Goal: Check status: Check status

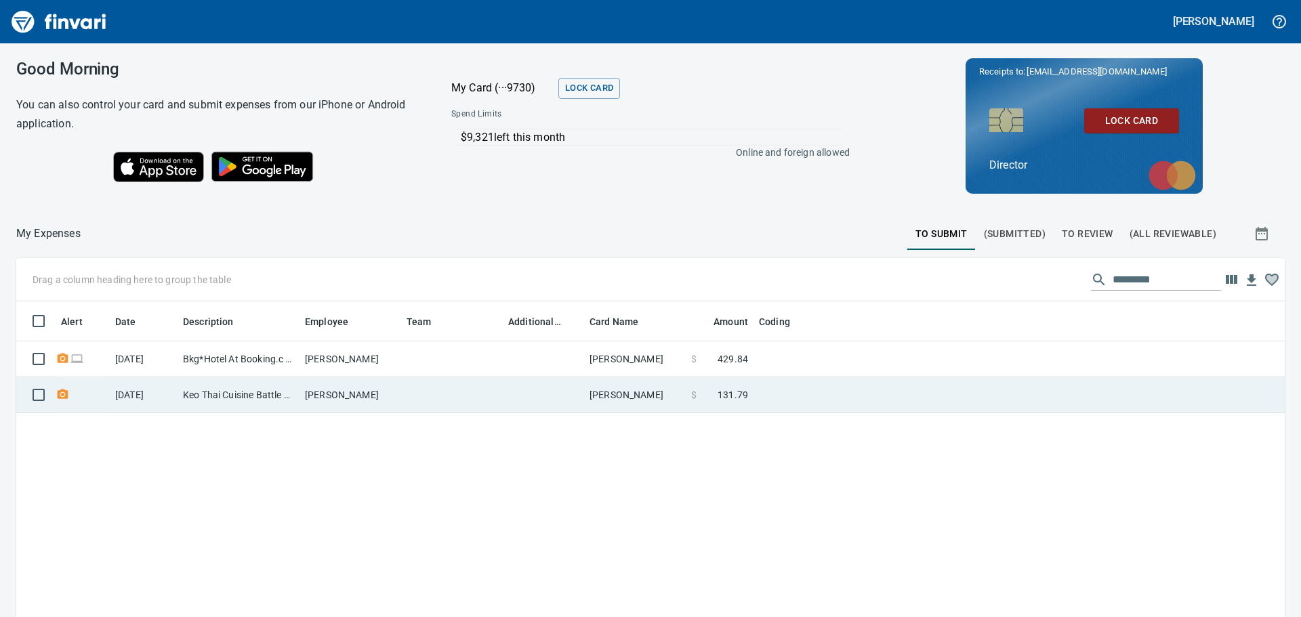
scroll to position [458, 1248]
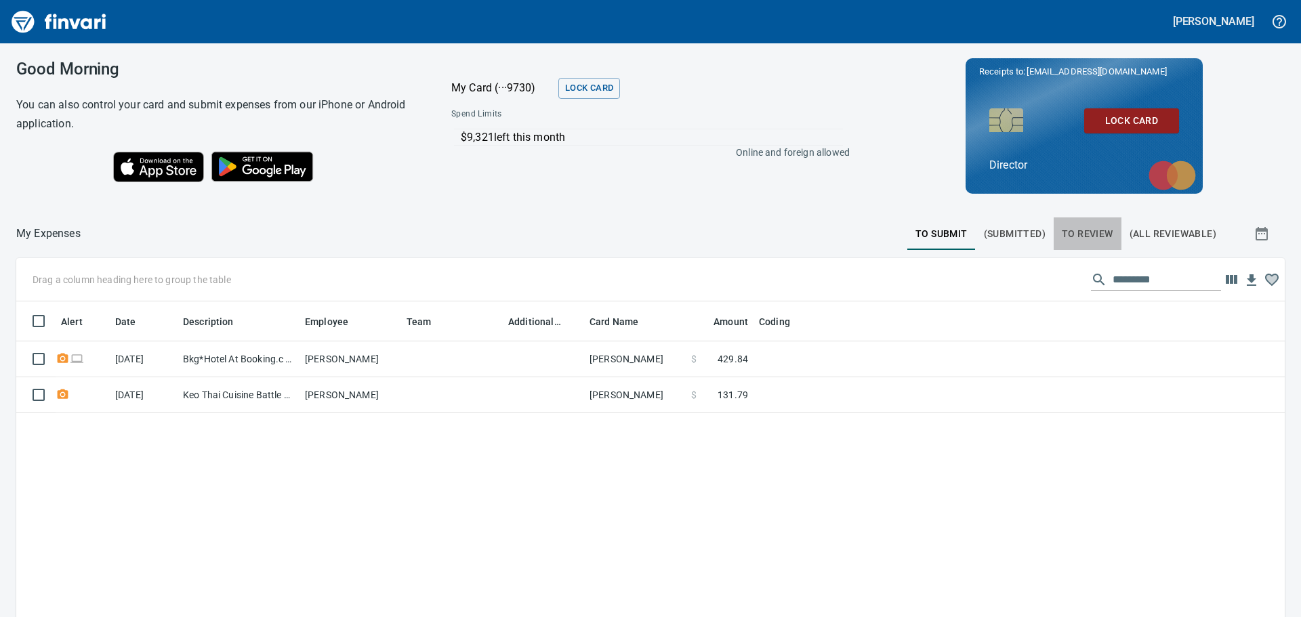
click at [1082, 232] on span "To Review" at bounding box center [1086, 234] width 51 height 17
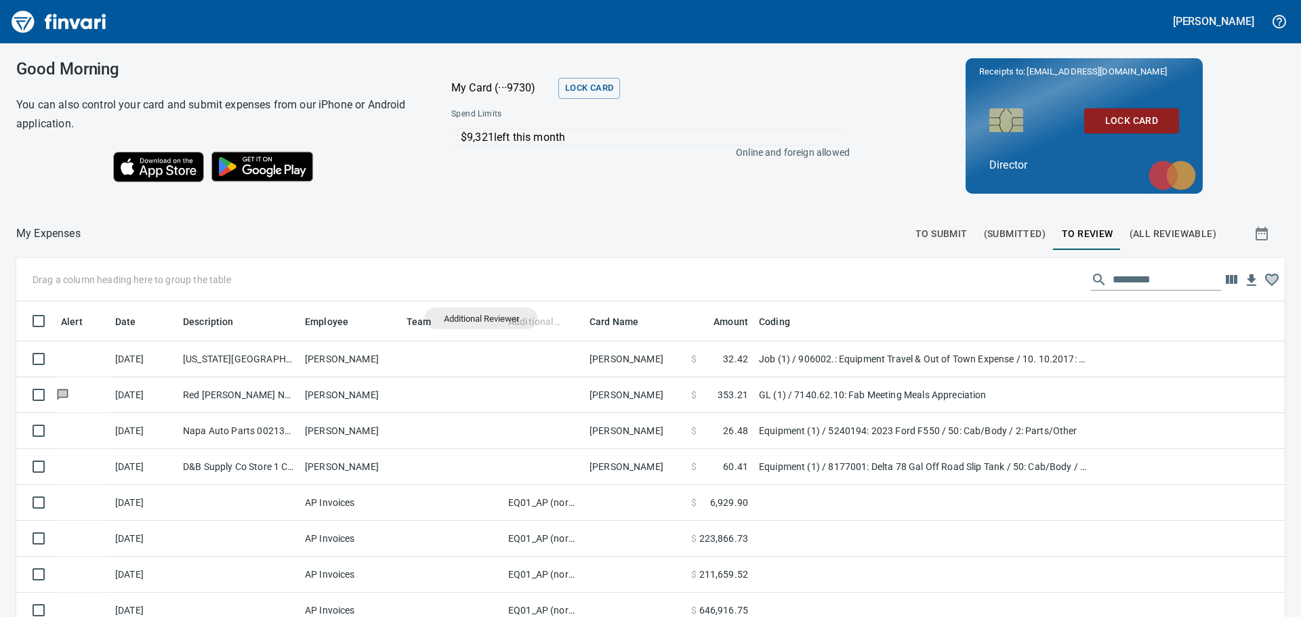
scroll to position [458, 1238]
drag, startPoint x: 532, startPoint y: 320, endPoint x: 188, endPoint y: 284, distance: 346.6
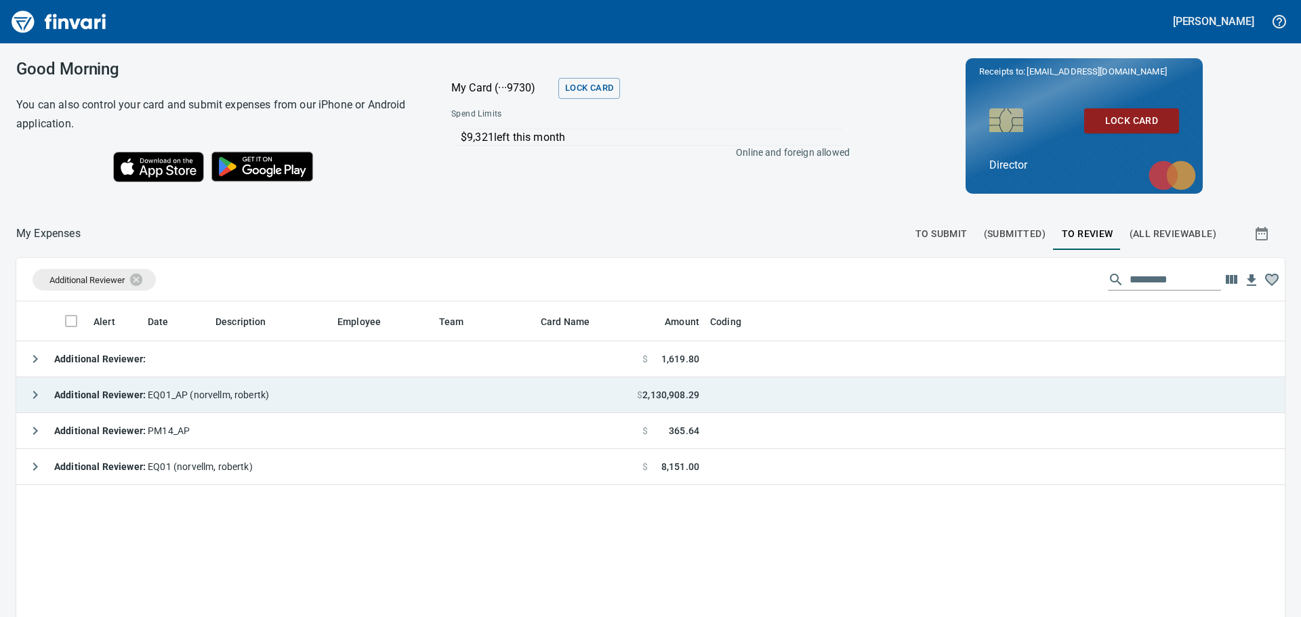
click at [278, 394] on td "Additional Reviewer : EQ01_AP ([PERSON_NAME])" at bounding box center [326, 395] width 620 height 36
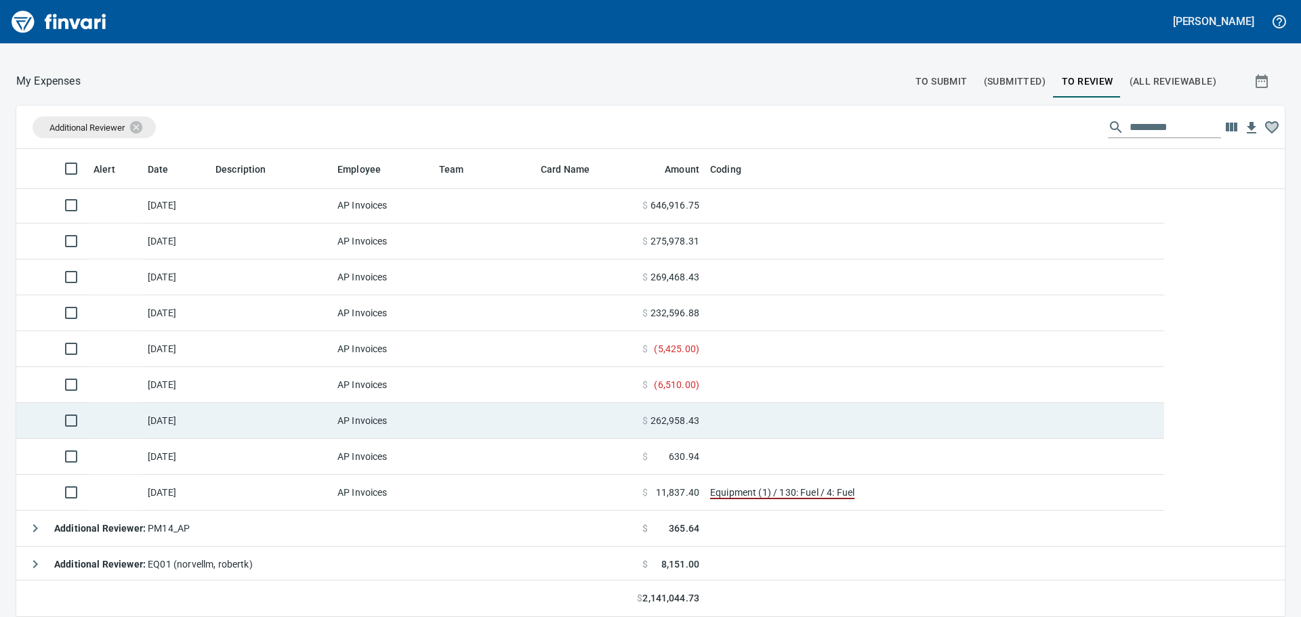
scroll to position [183, 0]
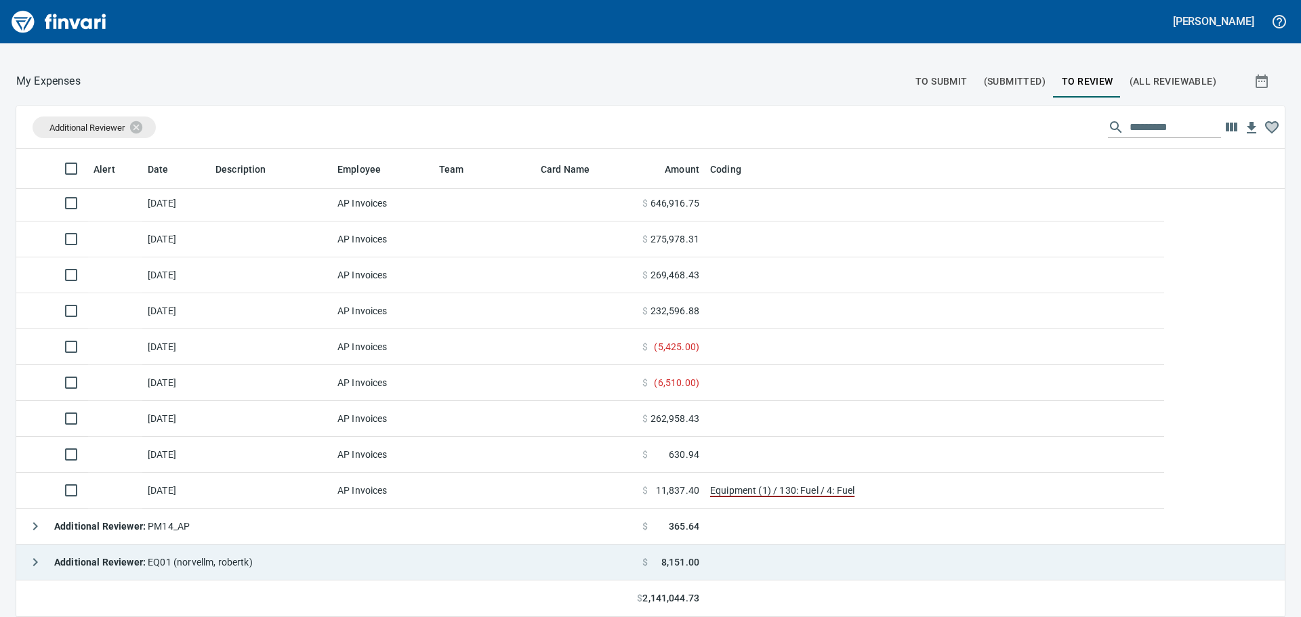
click at [198, 558] on span "Additional Reviewer : EQ01 ([PERSON_NAME])" at bounding box center [153, 562] width 198 height 11
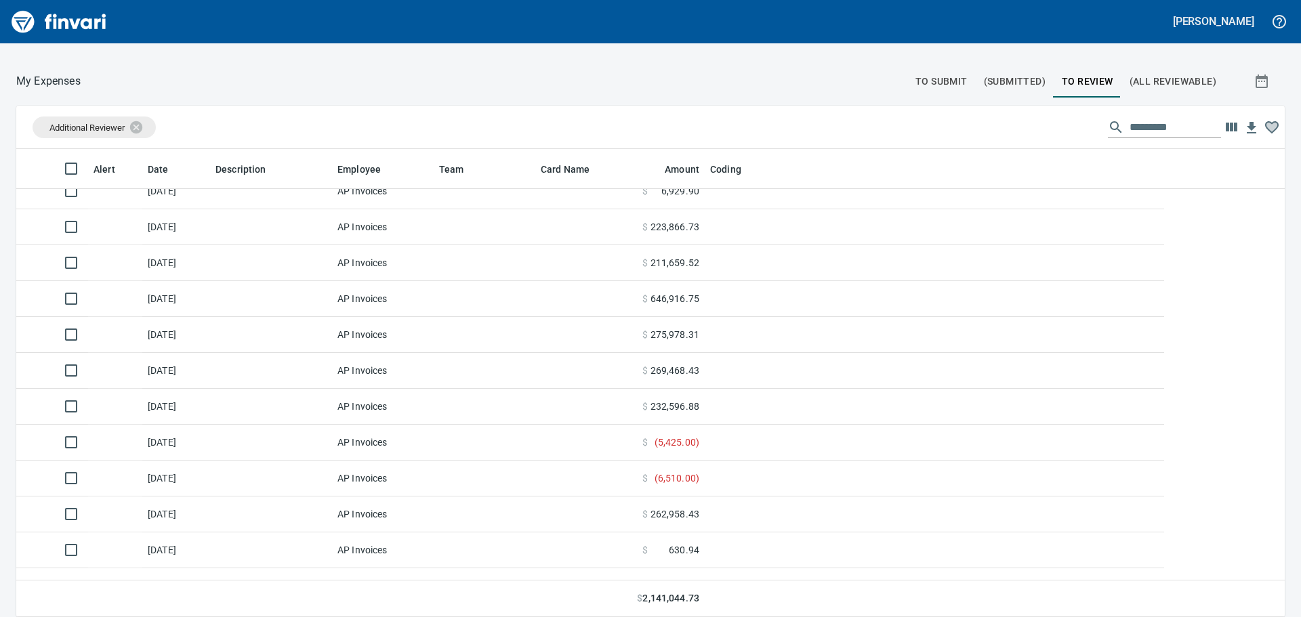
scroll to position [0, 0]
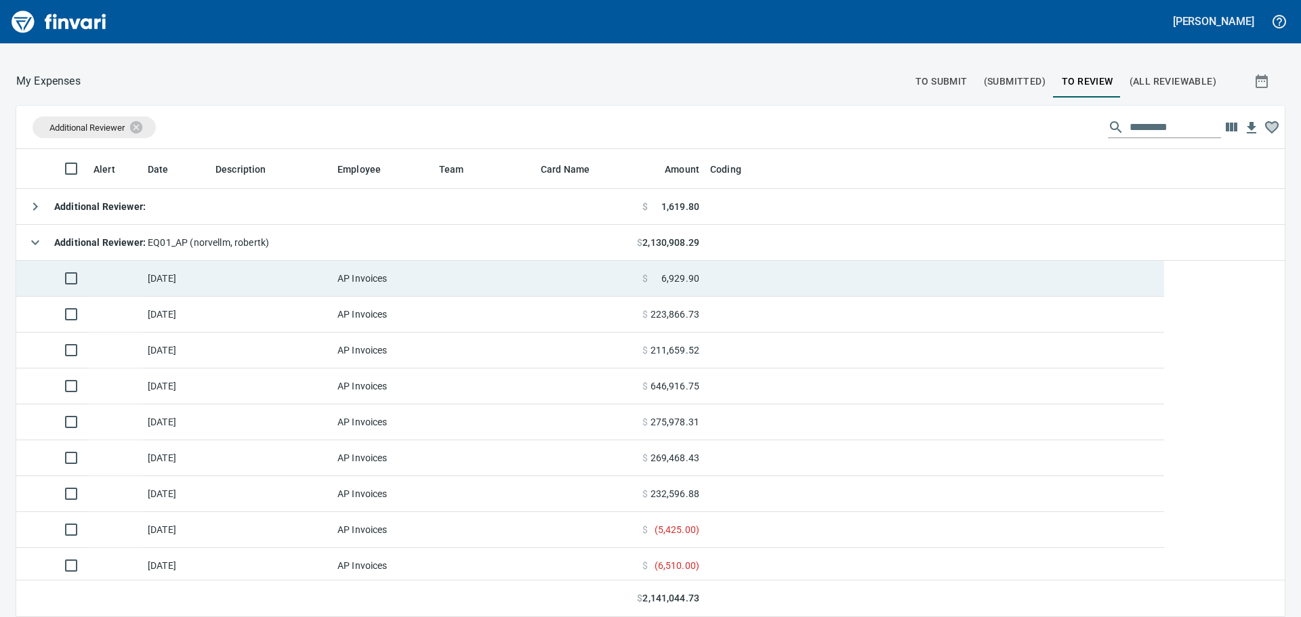
click at [163, 283] on td "[DATE]" at bounding box center [176, 279] width 68 height 36
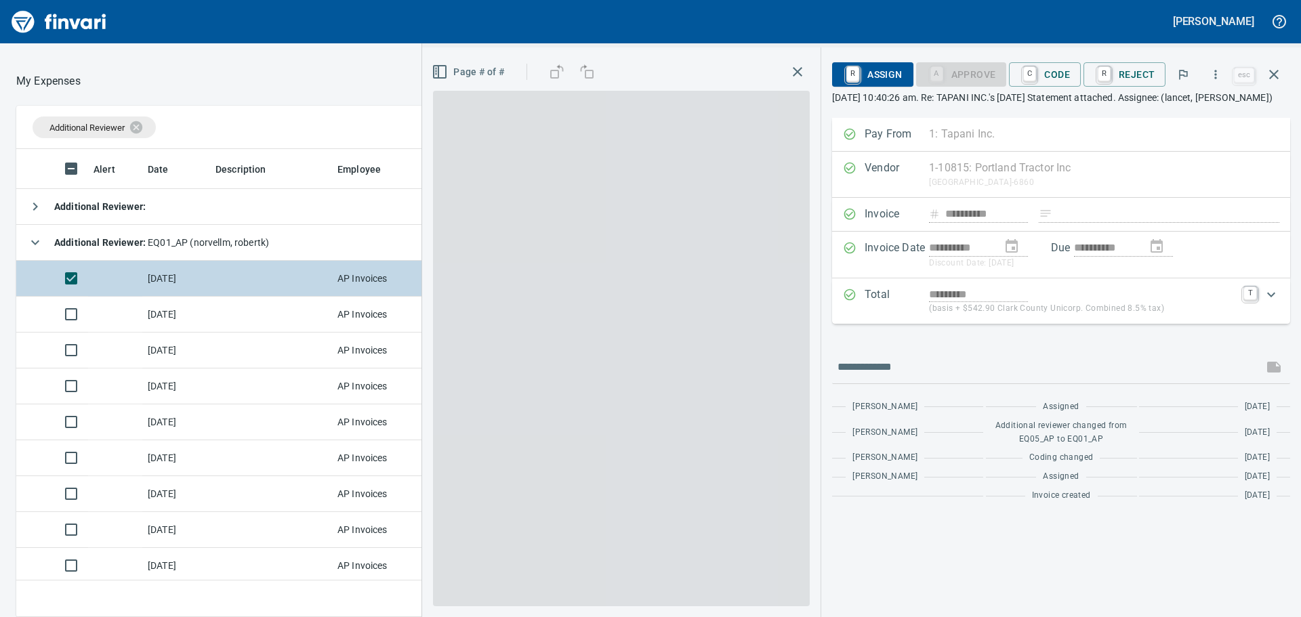
scroll to position [448, 899]
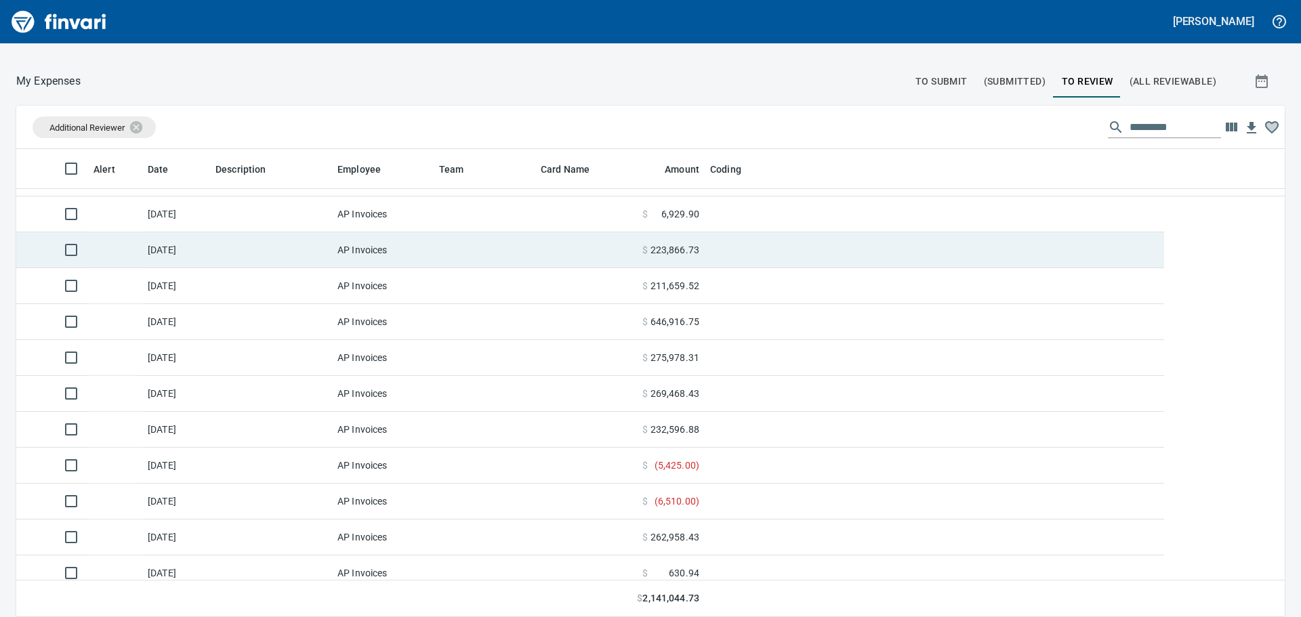
scroll to position [68, 0]
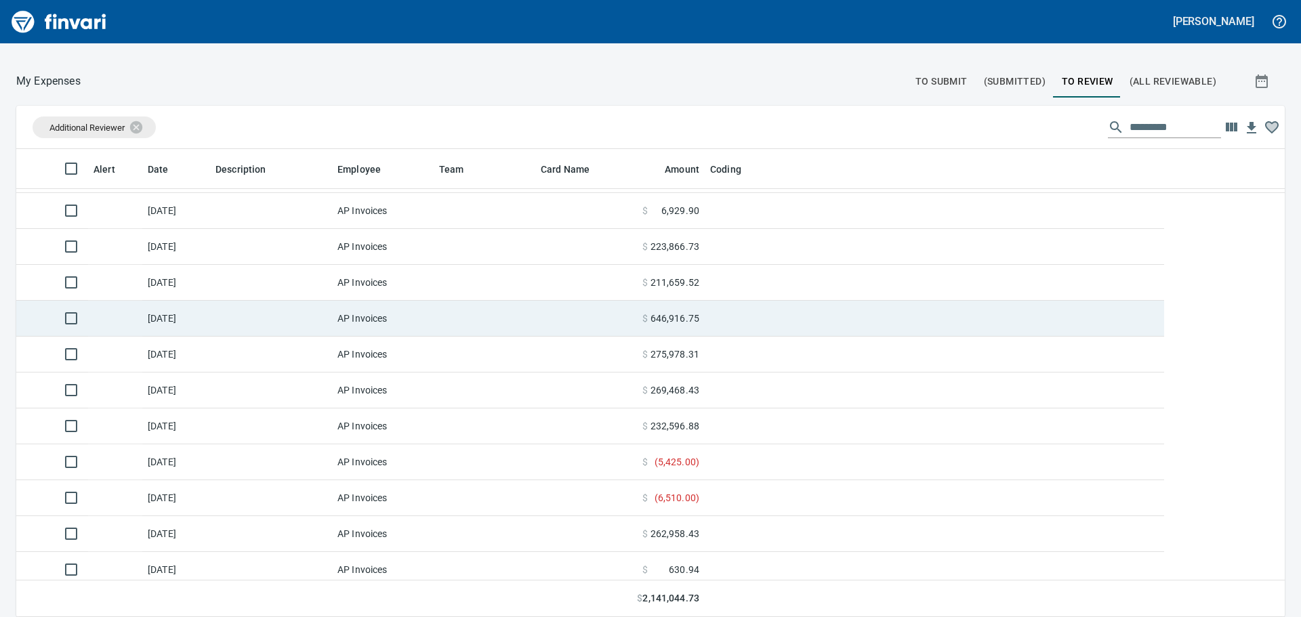
click at [533, 322] on td at bounding box center [485, 319] width 102 height 36
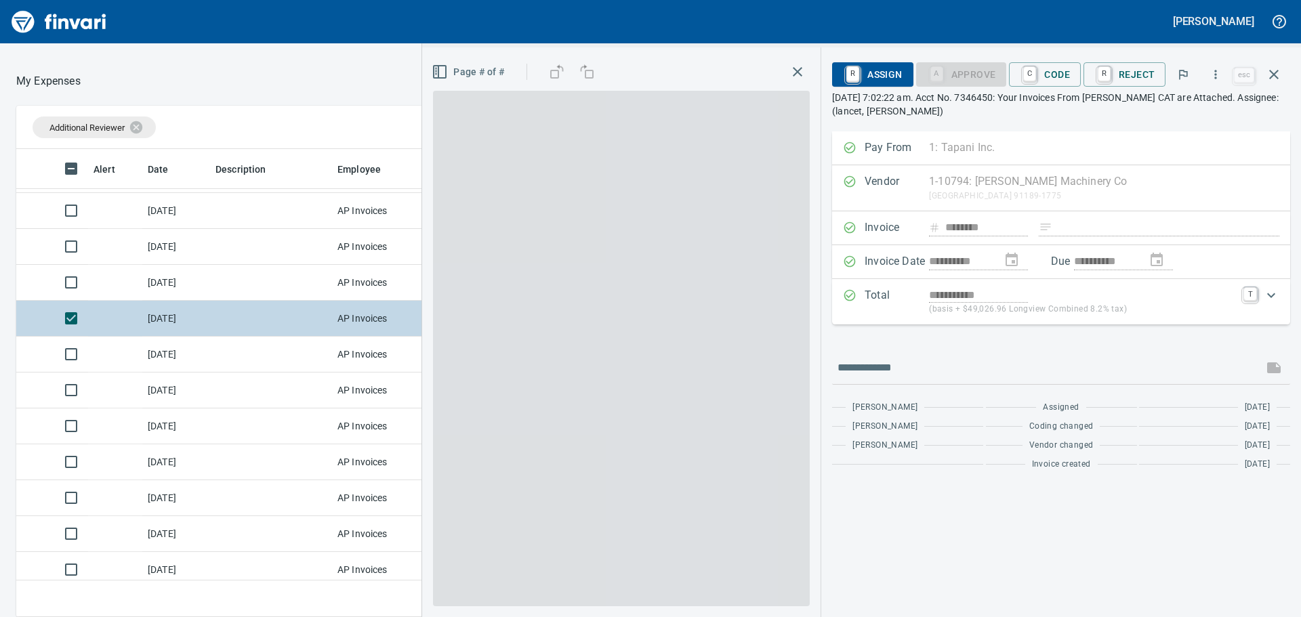
scroll to position [448, 899]
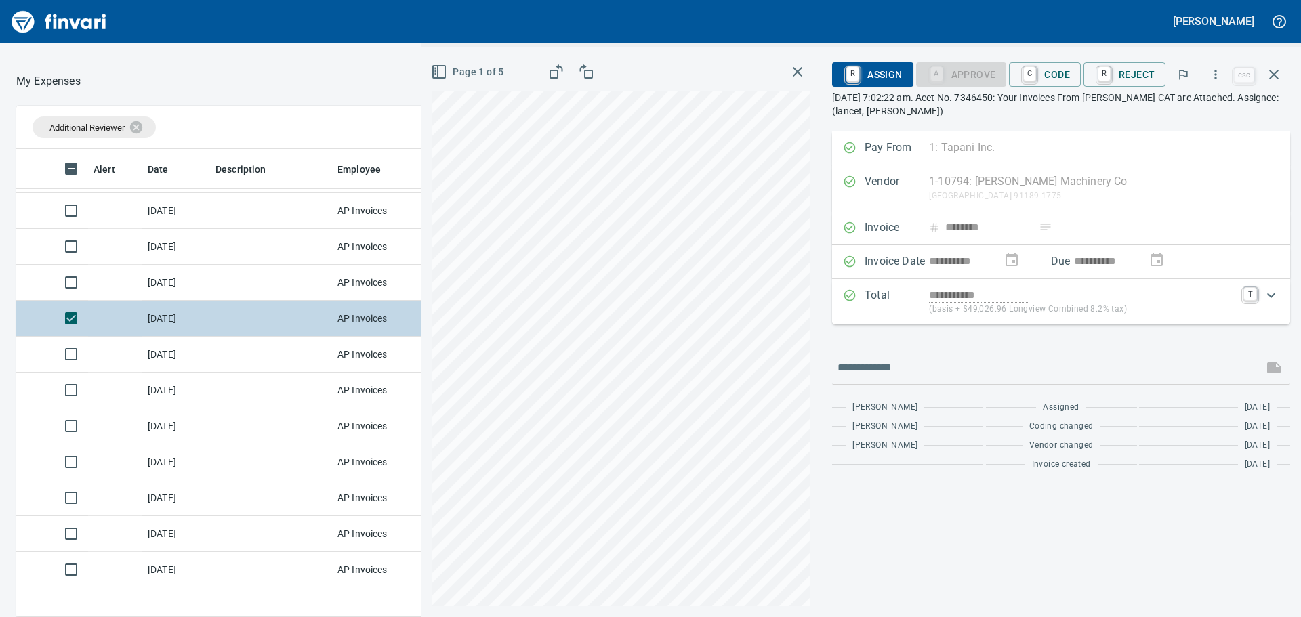
click at [96, 315] on td at bounding box center [115, 319] width 54 height 36
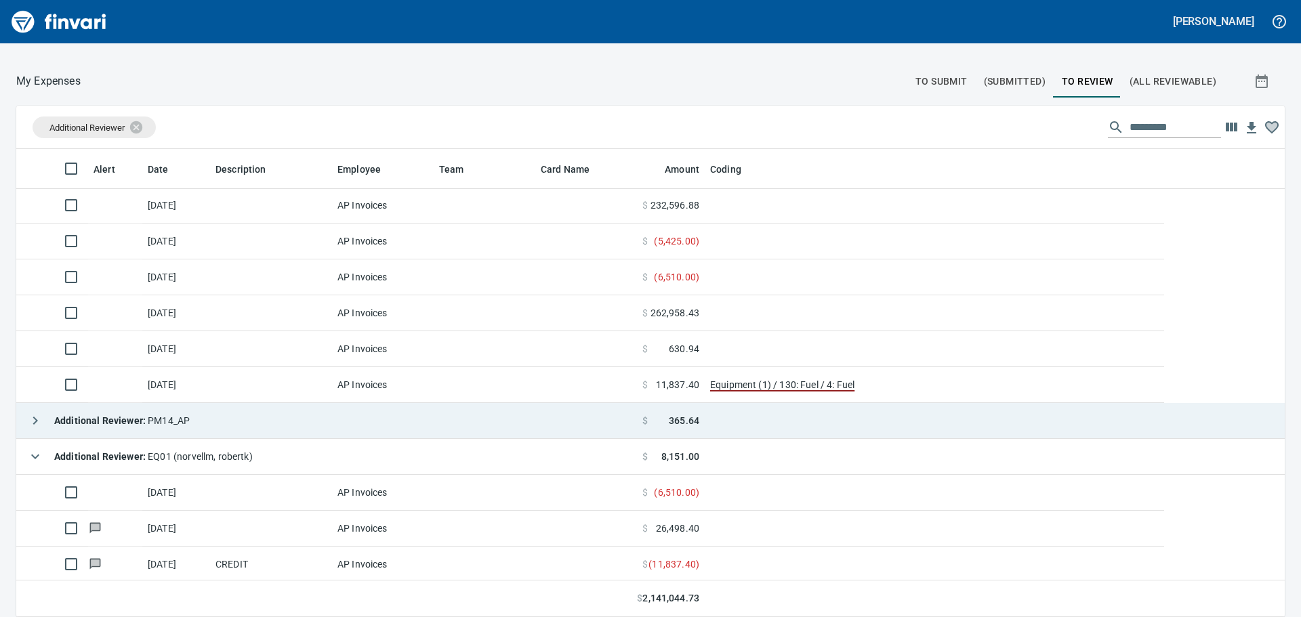
scroll to position [291, 0]
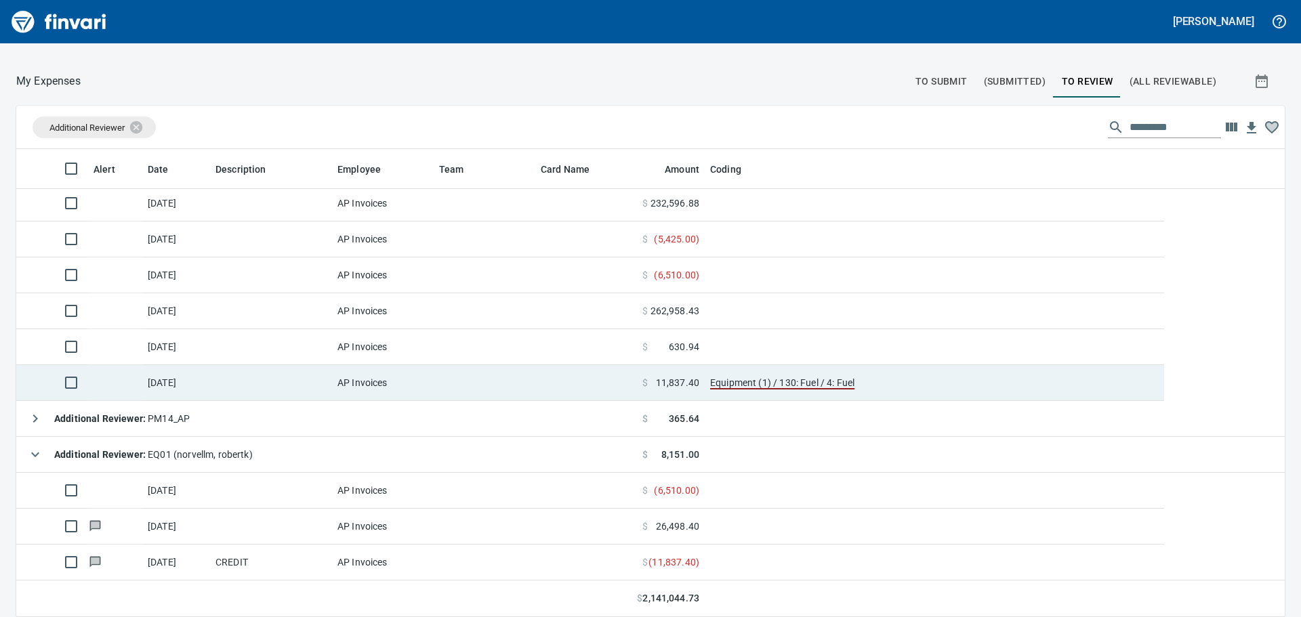
click at [272, 390] on td at bounding box center [271, 383] width 122 height 36
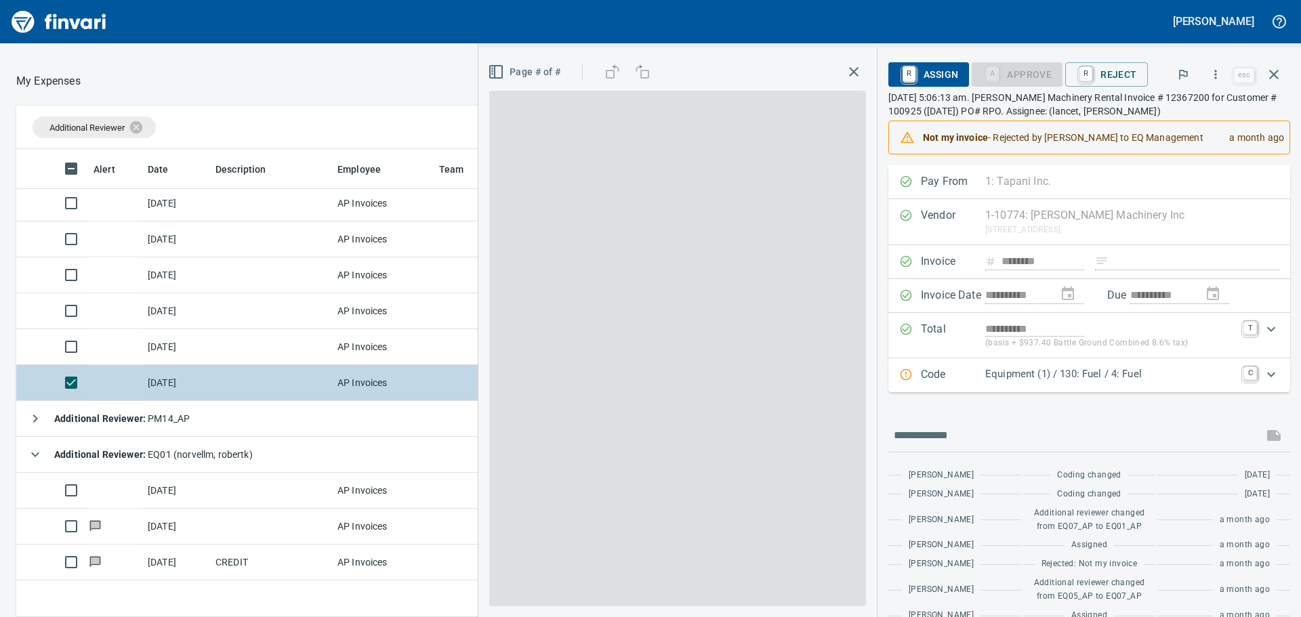
scroll to position [448, 899]
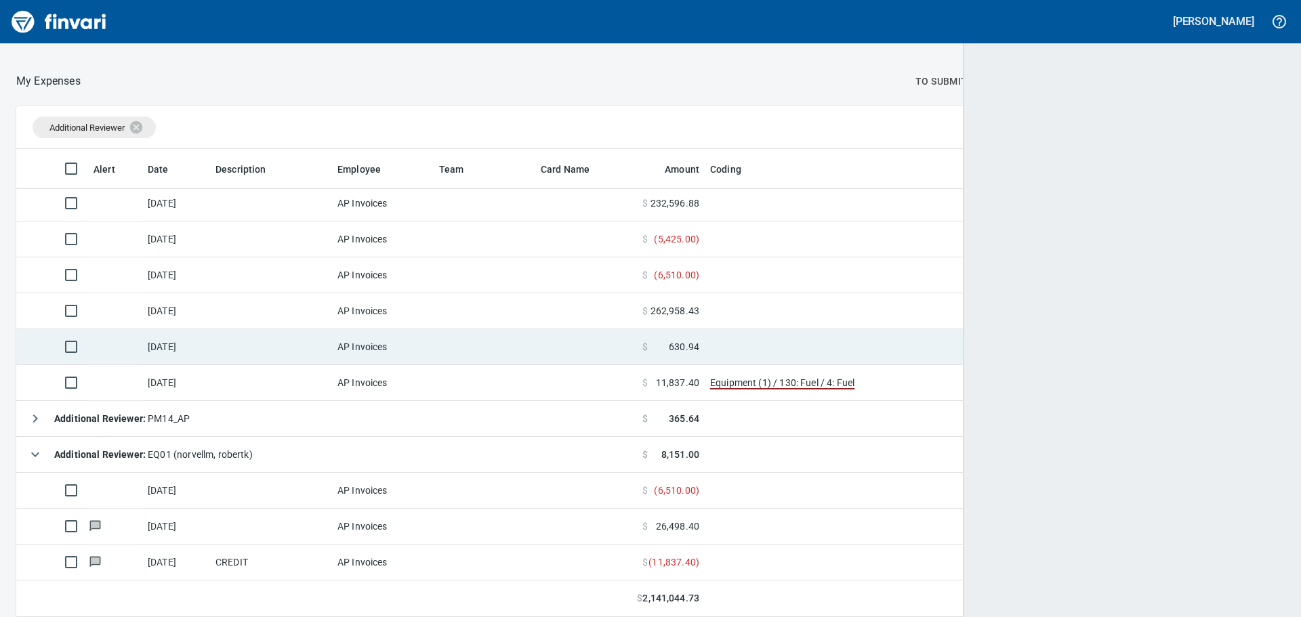
scroll to position [458, 1236]
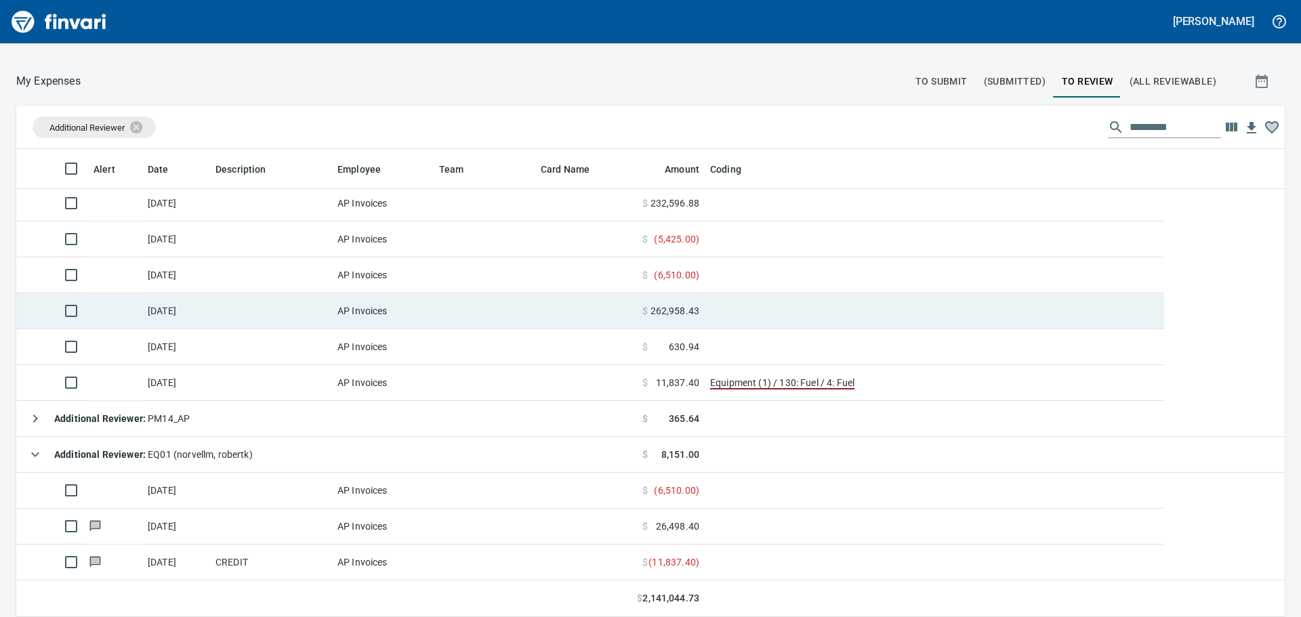
click at [476, 316] on td at bounding box center [485, 311] width 102 height 36
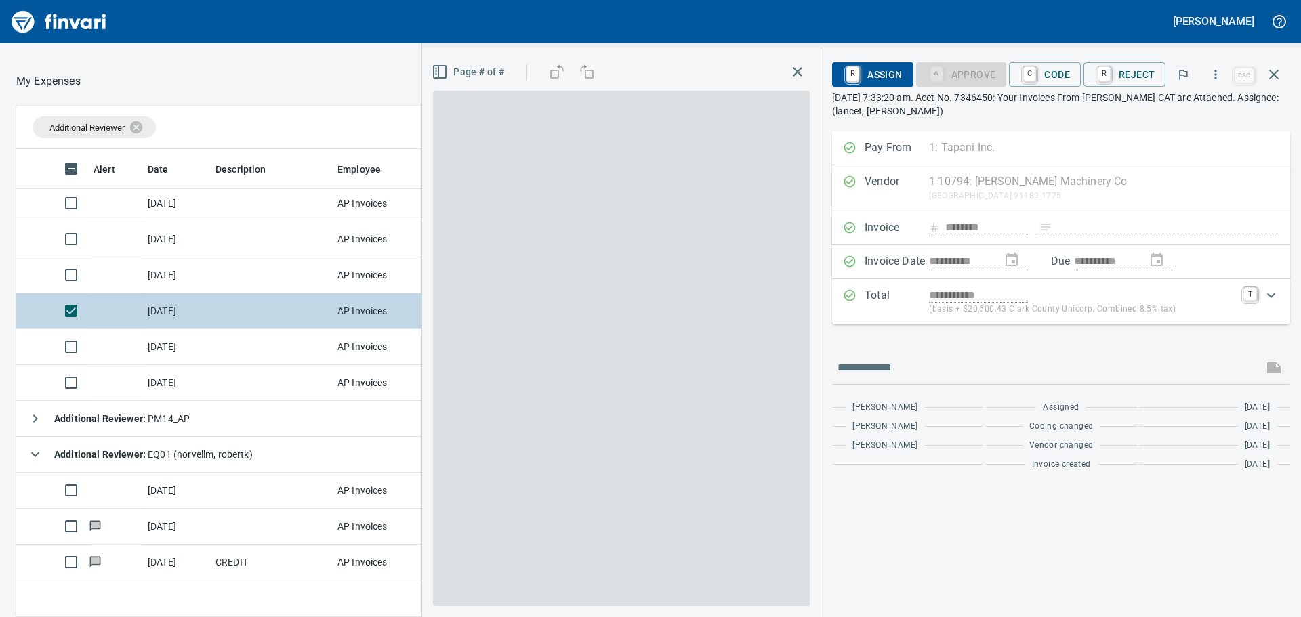
scroll to position [448, 899]
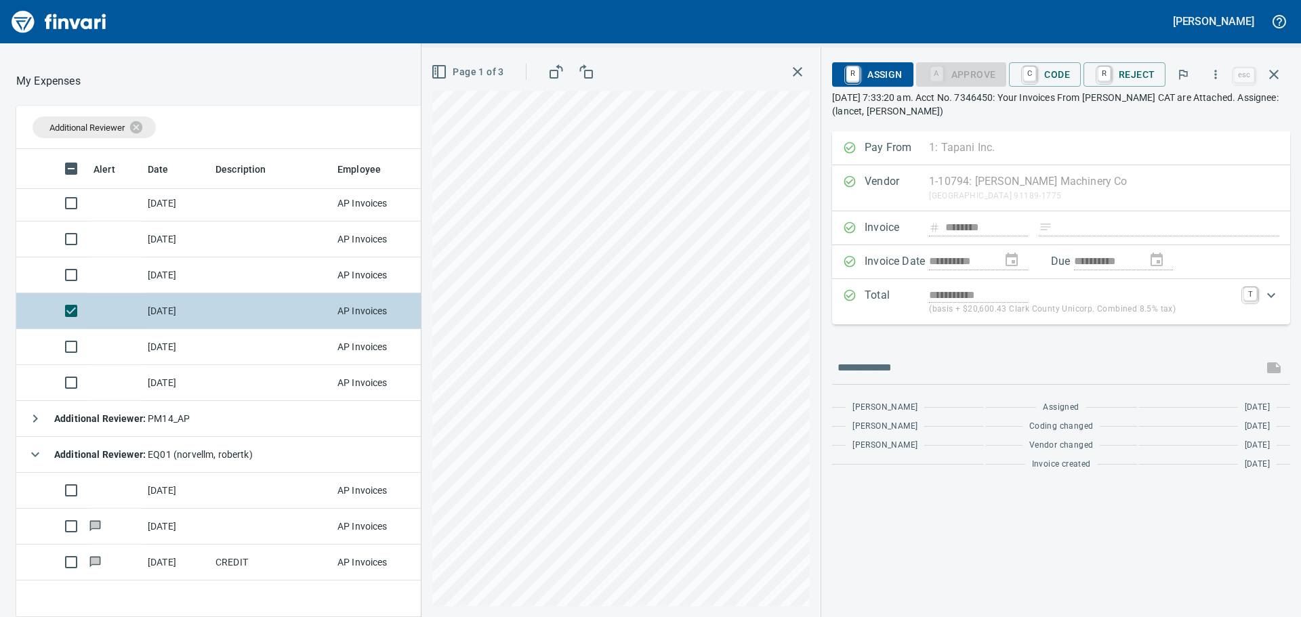
click at [110, 309] on td at bounding box center [115, 311] width 54 height 36
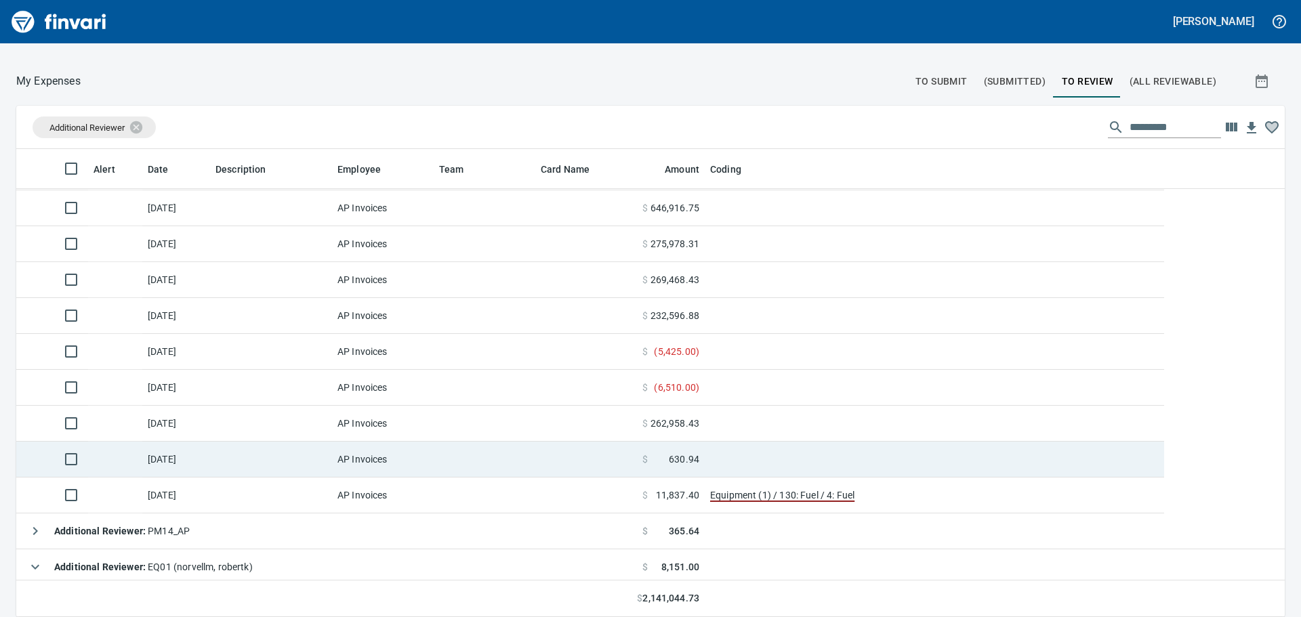
scroll to position [155, 0]
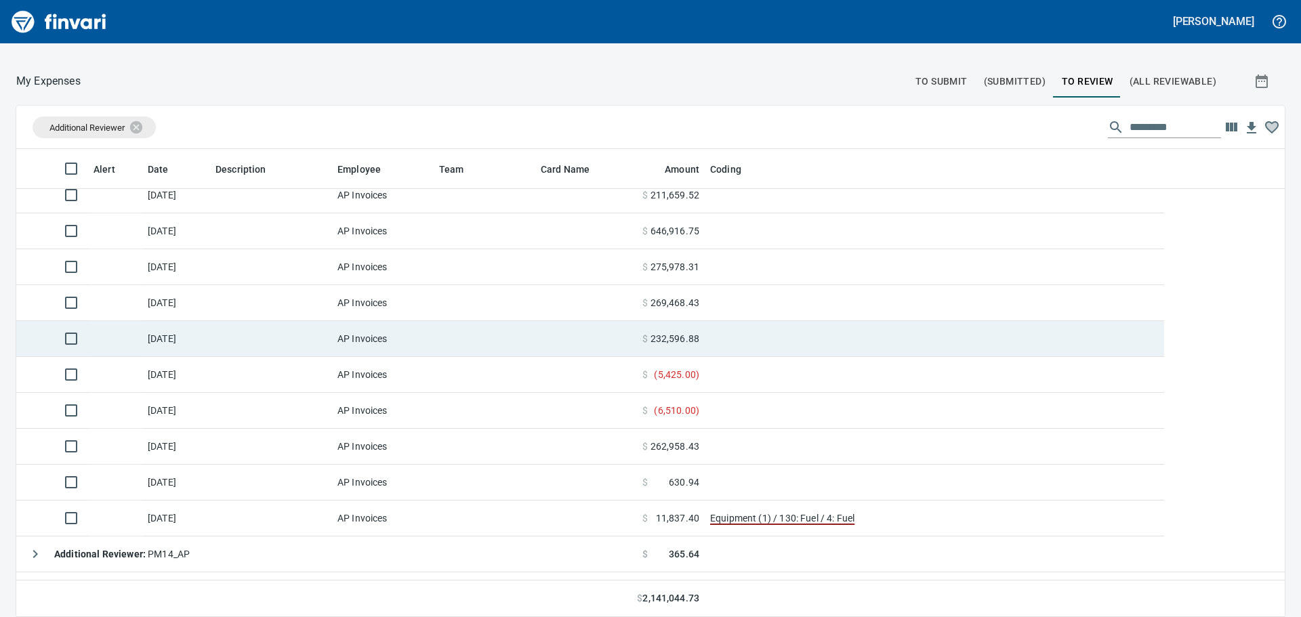
click at [251, 340] on td at bounding box center [271, 339] width 122 height 36
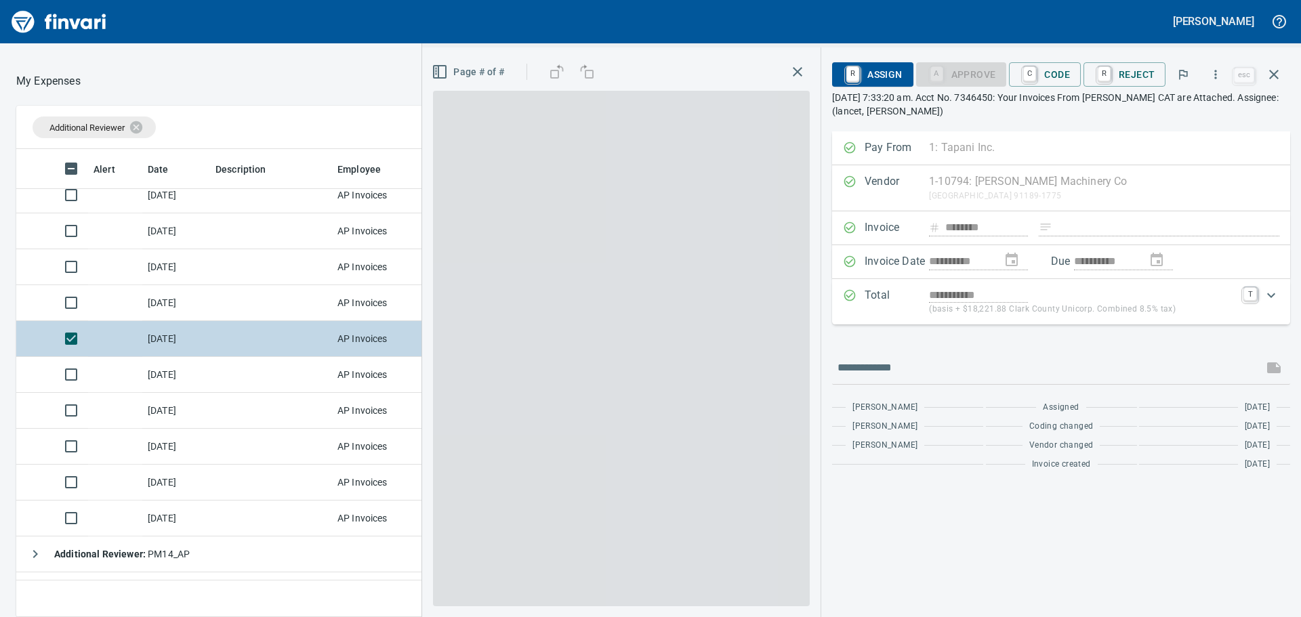
scroll to position [448, 899]
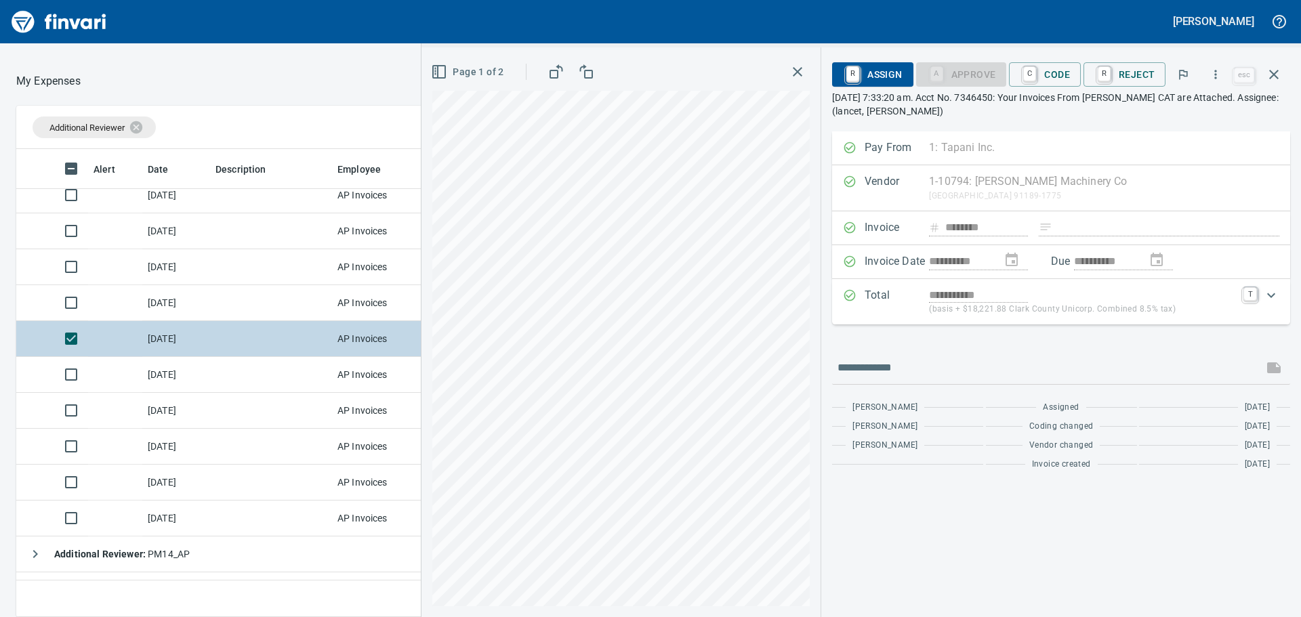
click at [114, 342] on td at bounding box center [115, 339] width 54 height 36
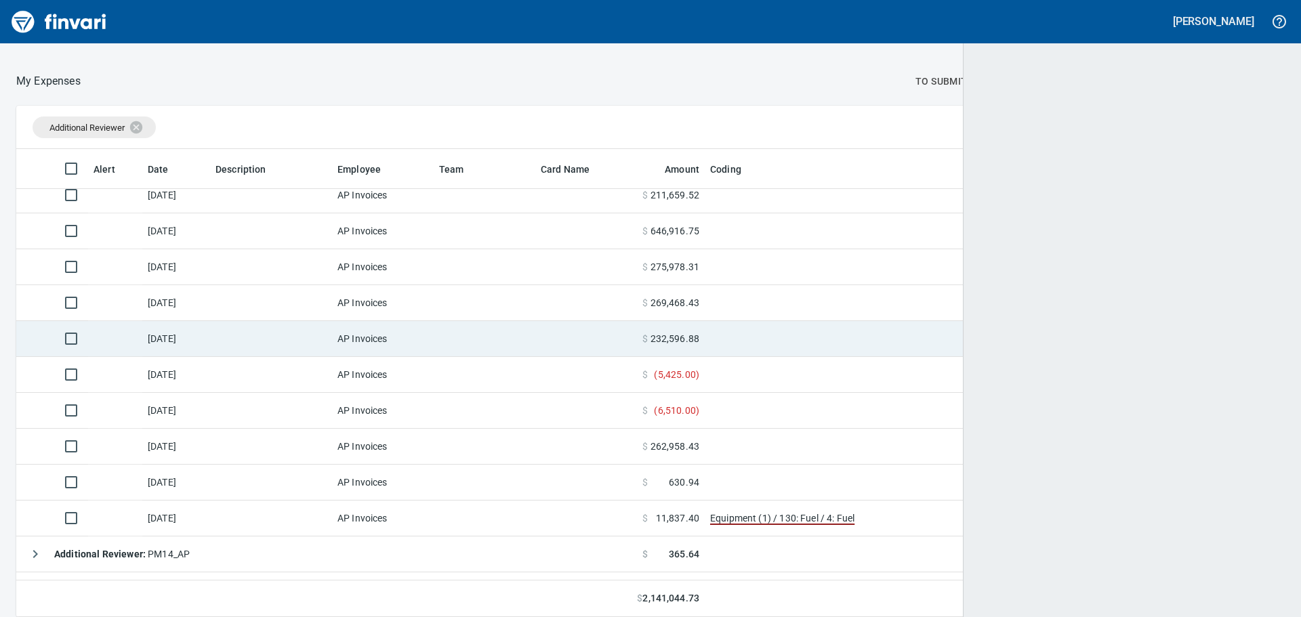
scroll to position [458, 1235]
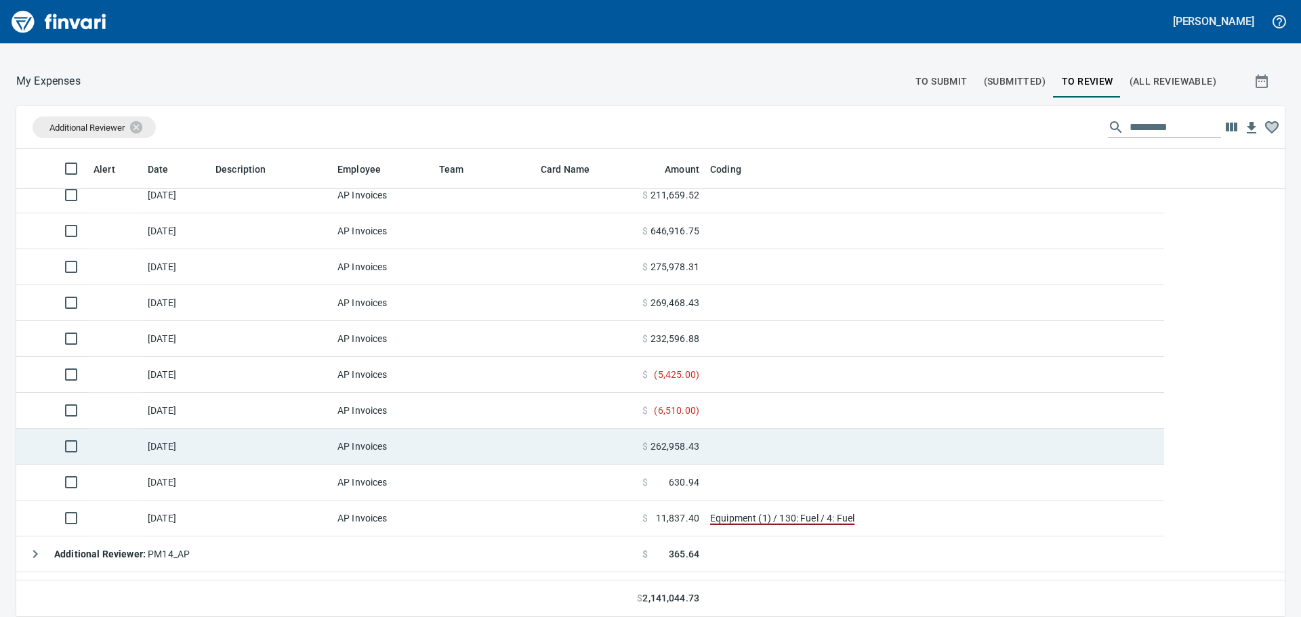
click at [429, 449] on td "AP Invoices" at bounding box center [383, 447] width 102 height 36
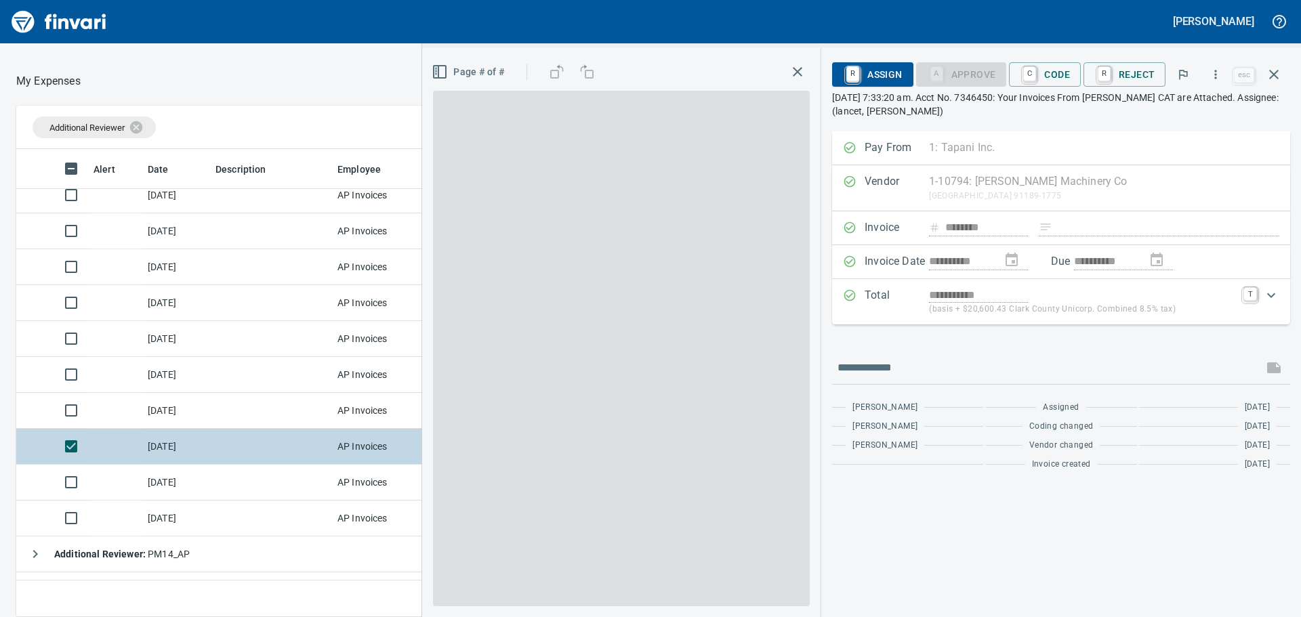
scroll to position [448, 899]
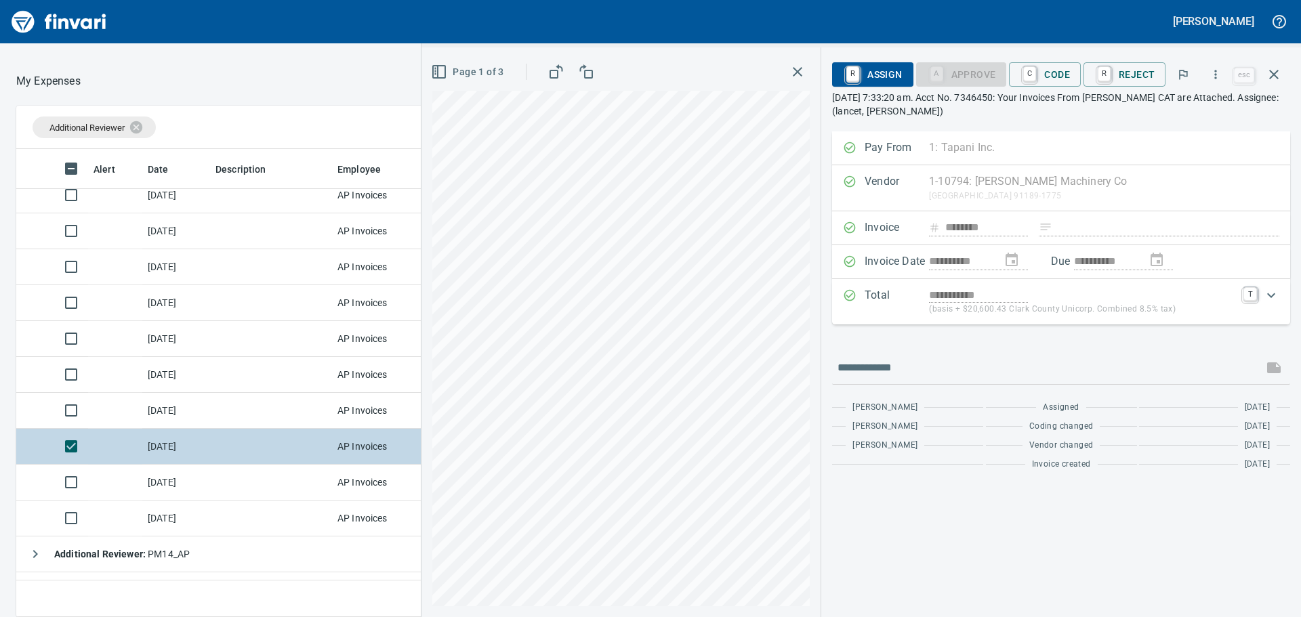
click at [285, 444] on td at bounding box center [271, 447] width 122 height 36
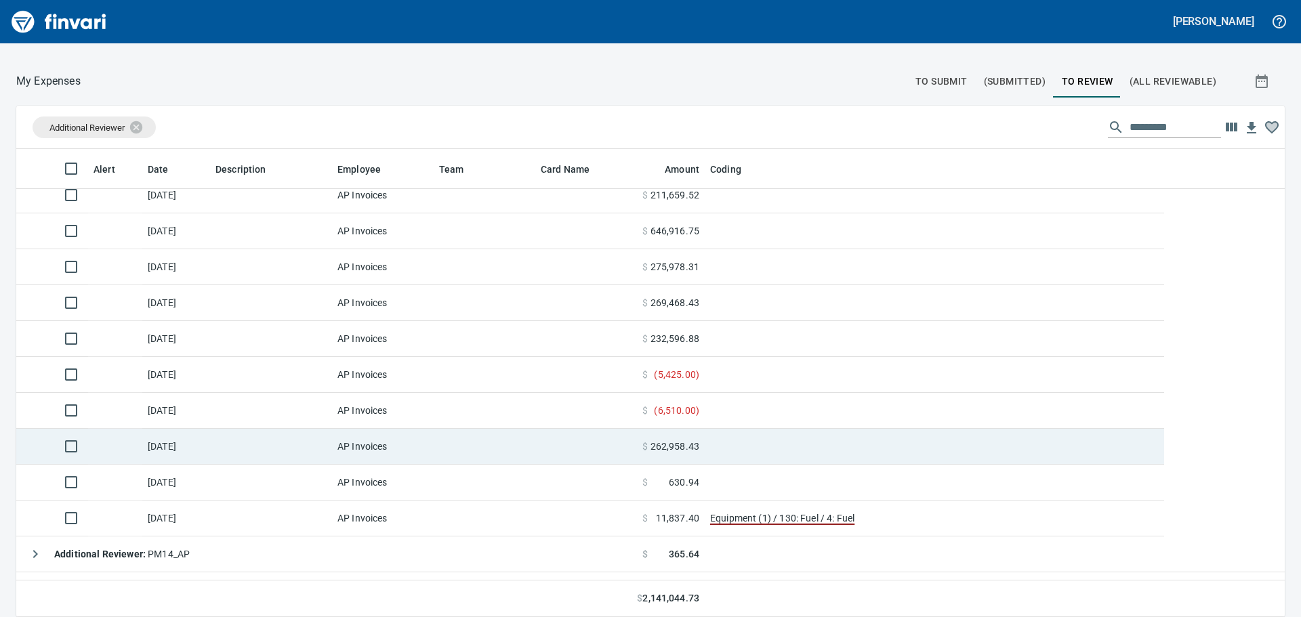
scroll to position [458, 1238]
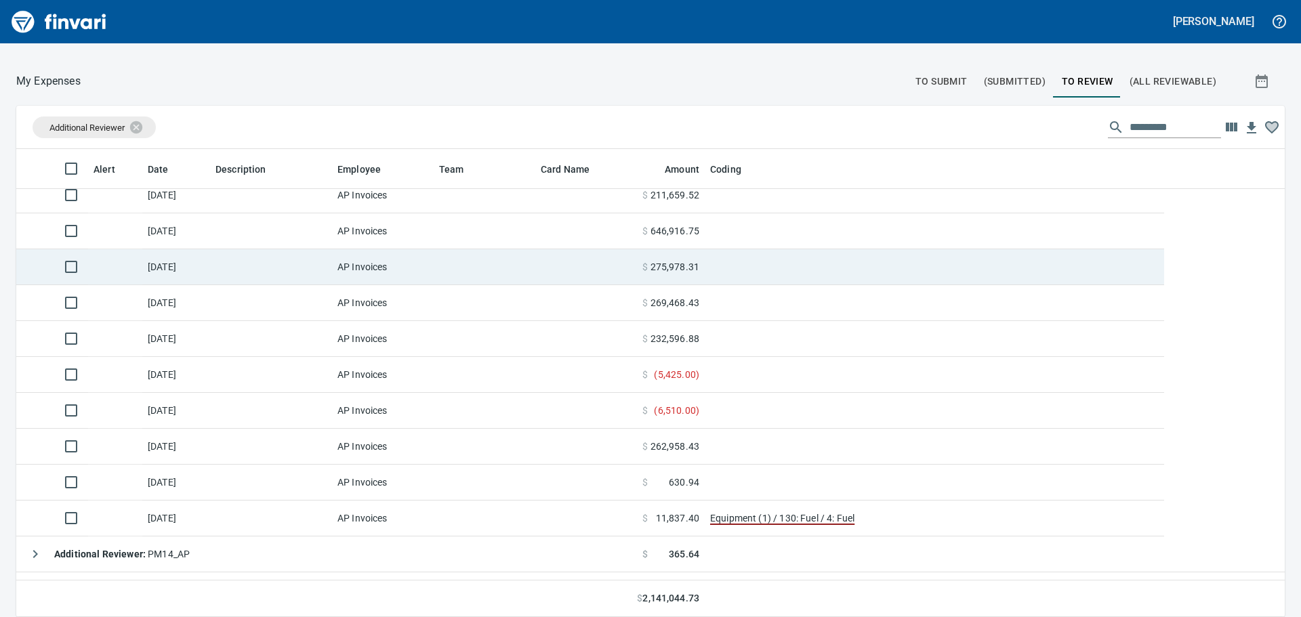
click at [271, 280] on td at bounding box center [271, 267] width 122 height 36
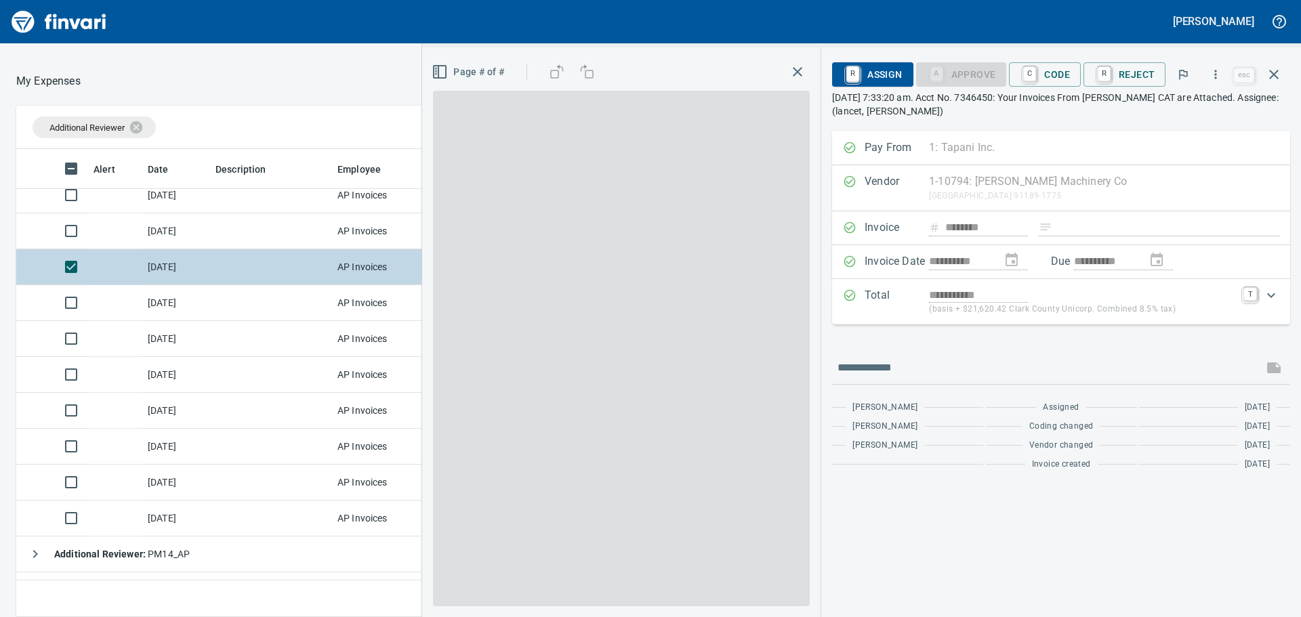
scroll to position [448, 899]
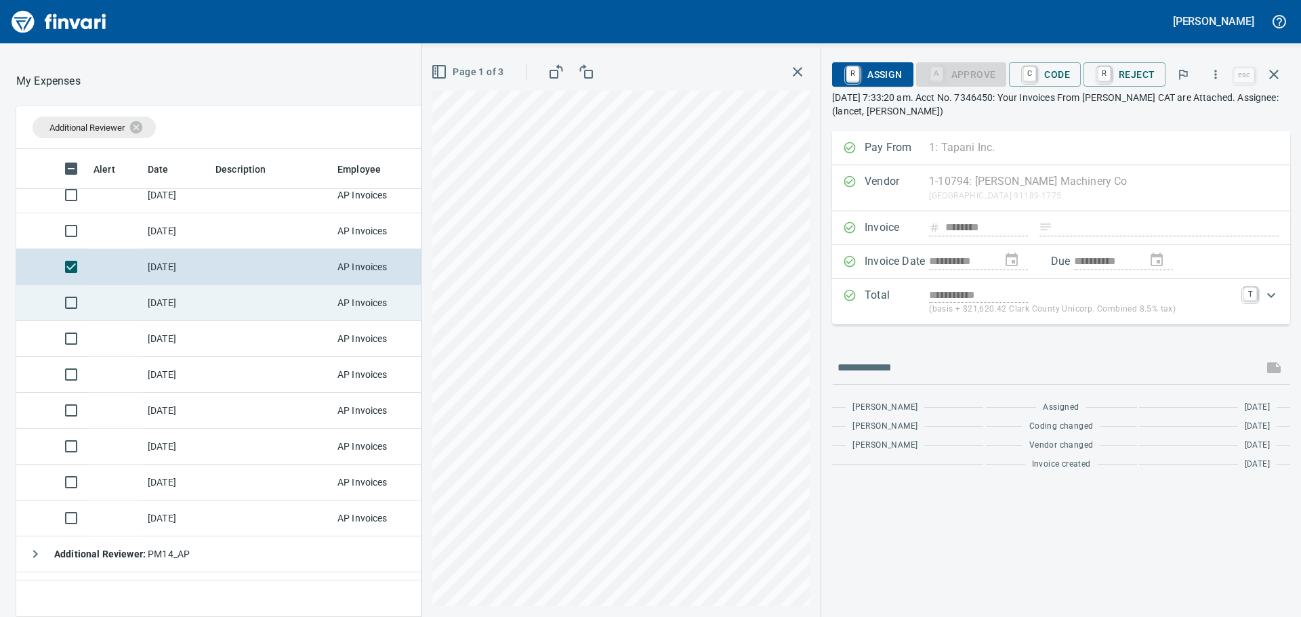
click at [286, 315] on td at bounding box center [271, 303] width 122 height 36
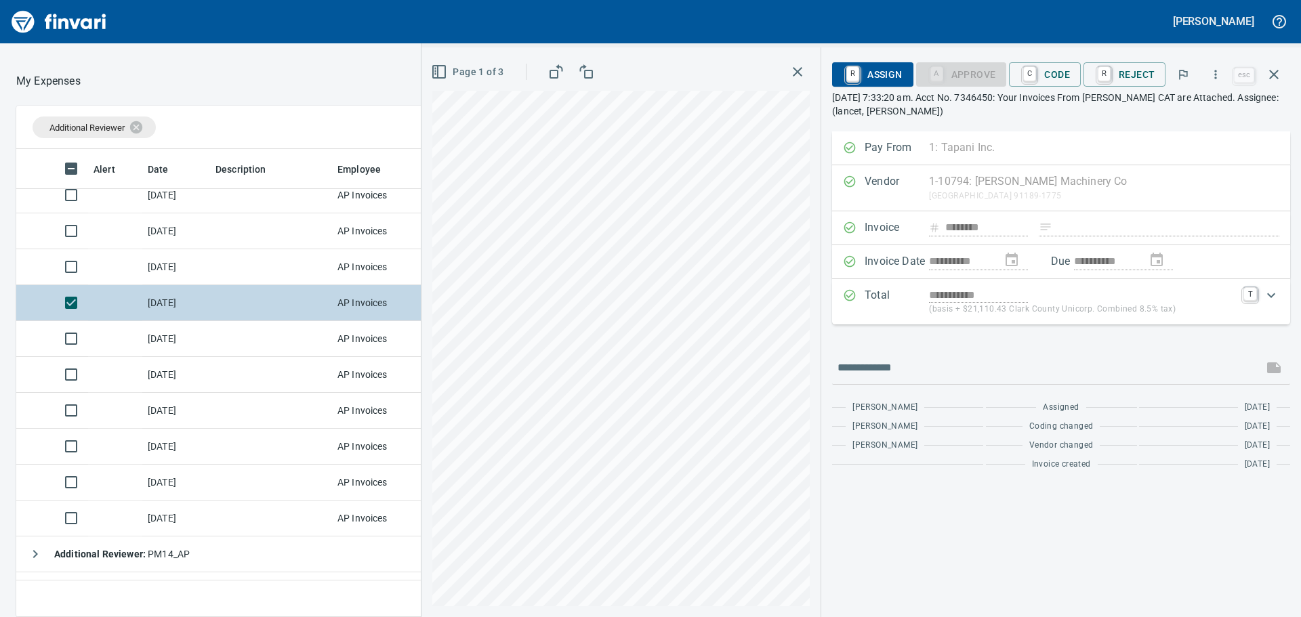
click at [251, 308] on td at bounding box center [271, 303] width 122 height 36
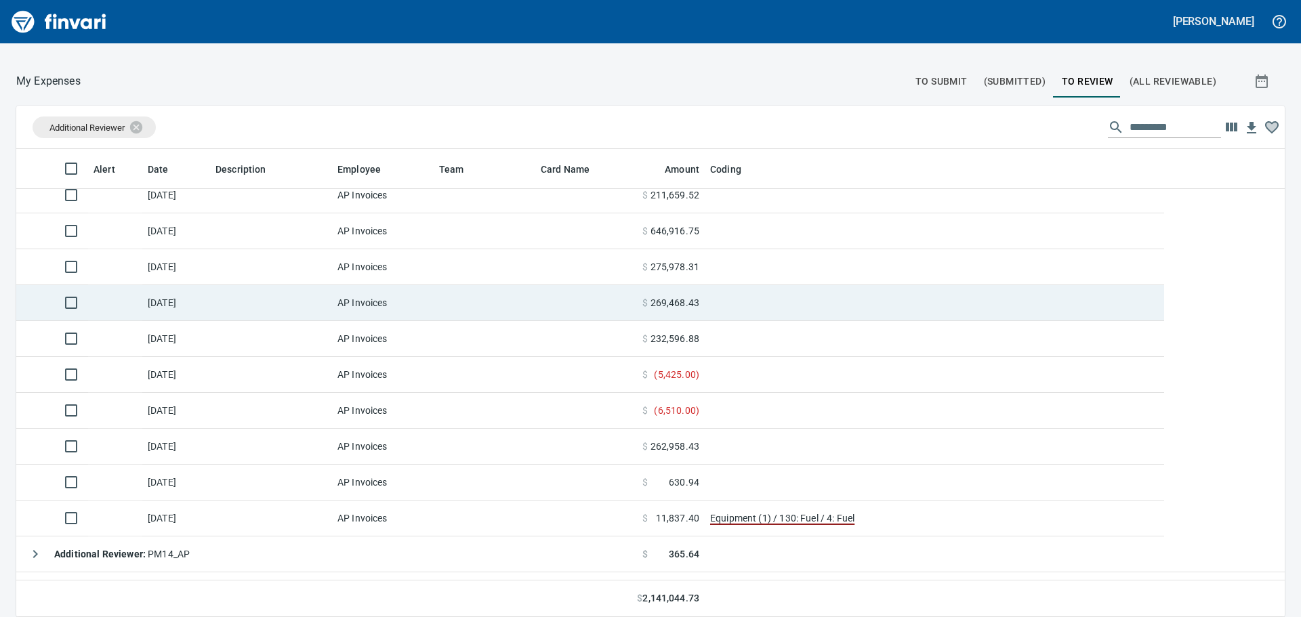
scroll to position [458, 1236]
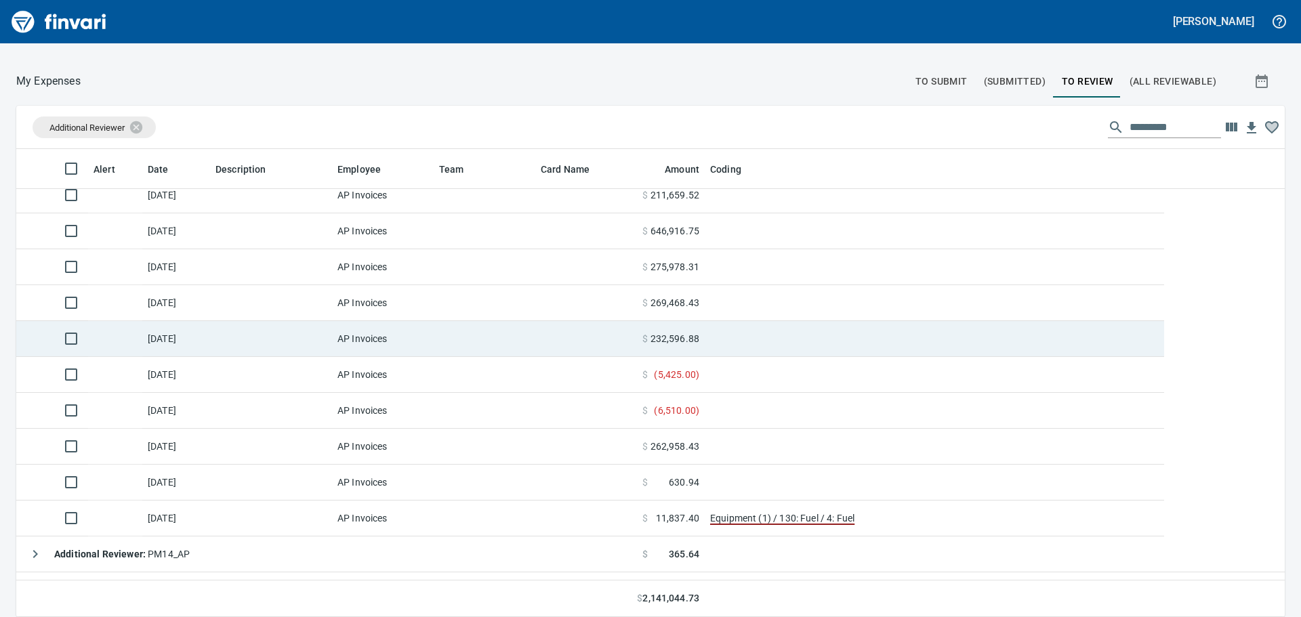
click at [434, 343] on td at bounding box center [485, 339] width 102 height 36
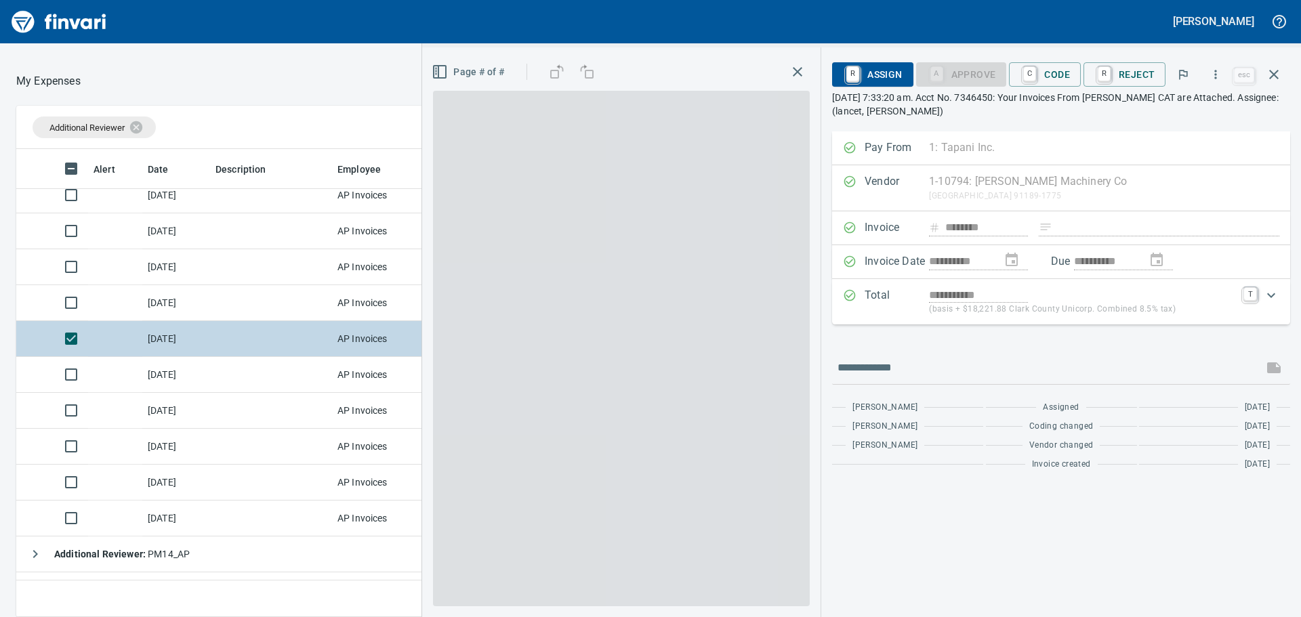
scroll to position [448, 899]
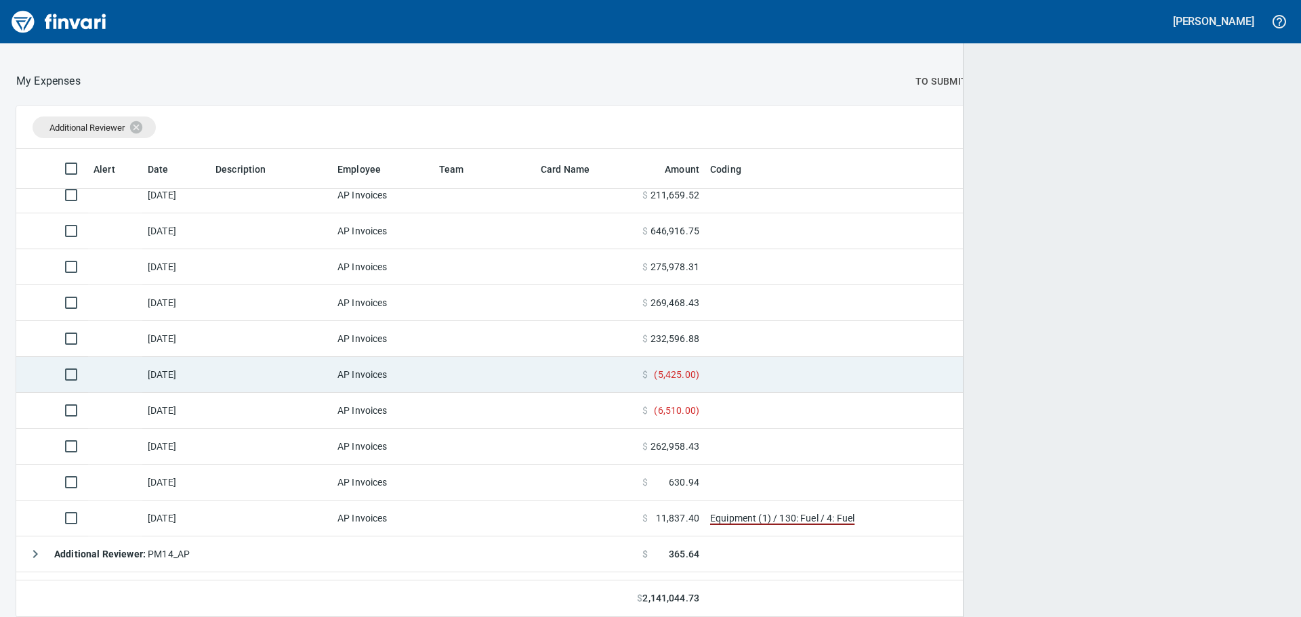
scroll to position [458, 1238]
